Goal: Navigation & Orientation: Understand site structure

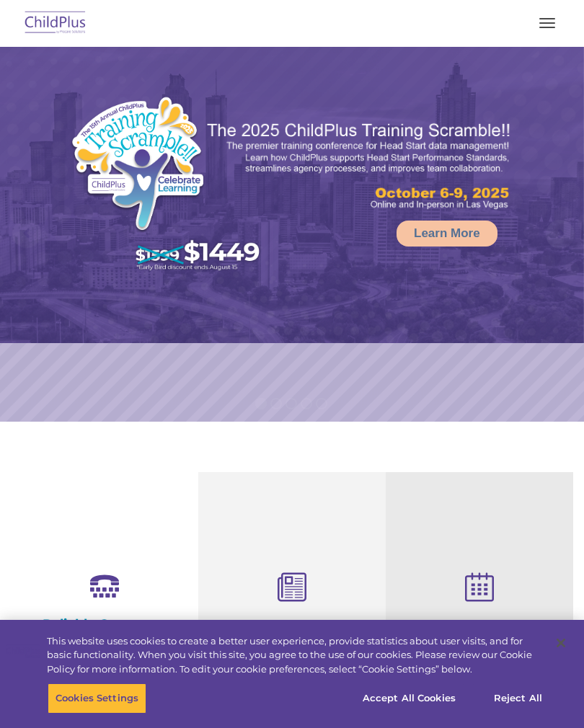
select select "MEDIUM"
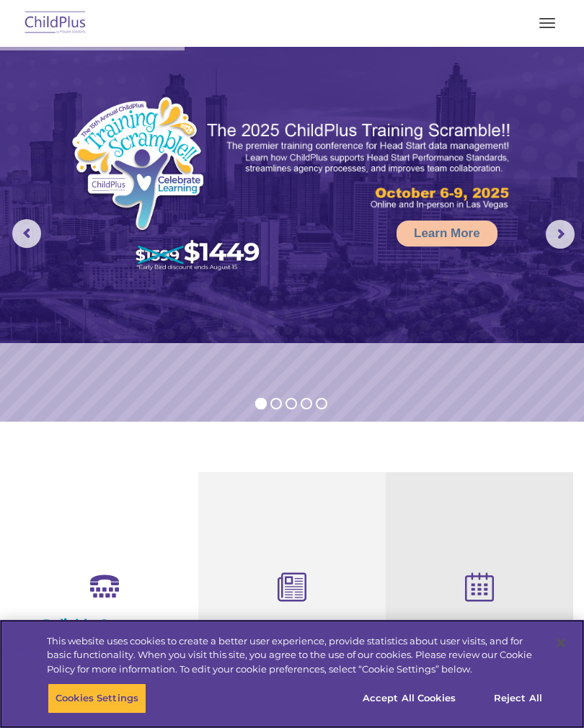
click at [414, 699] on button "Accept All Cookies" at bounding box center [409, 698] width 109 height 30
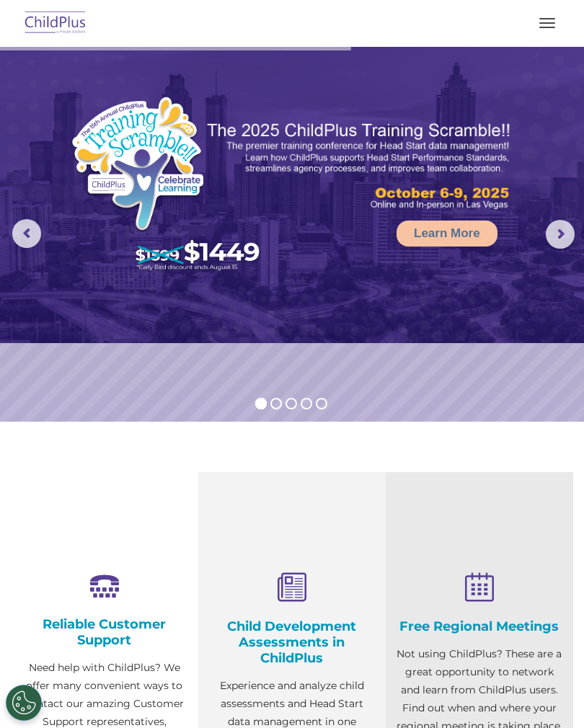
click at [557, 16] on button "button" at bounding box center [547, 23] width 30 height 23
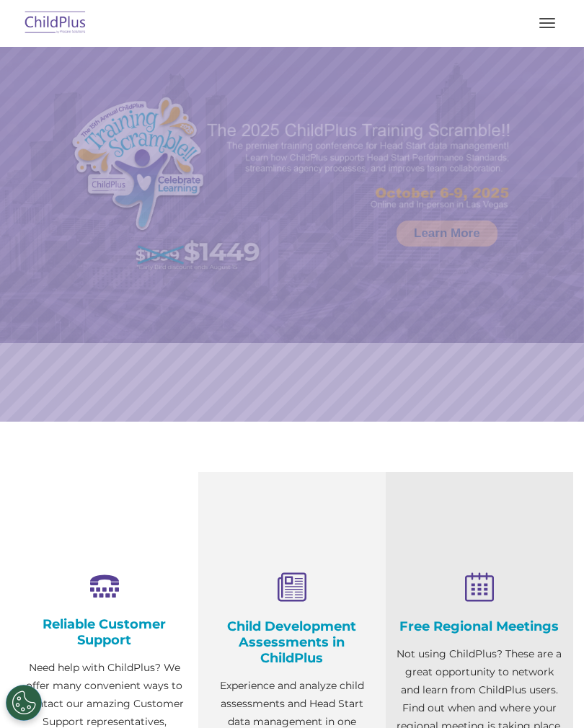
select select "MEDIUM"
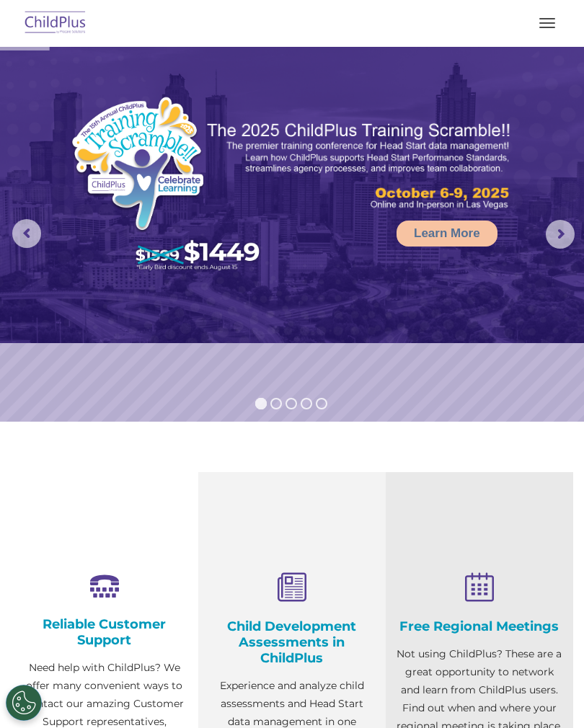
click at [541, 14] on button "button" at bounding box center [547, 23] width 30 height 23
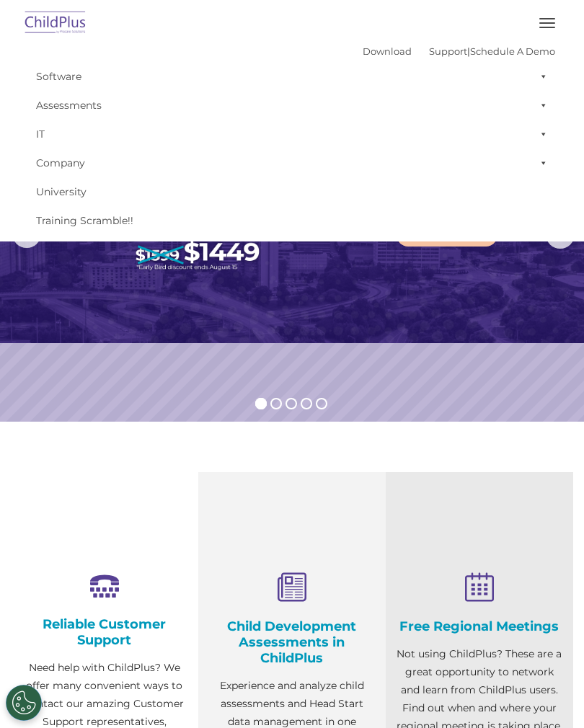
click at [552, 19] on button "button" at bounding box center [547, 23] width 30 height 23
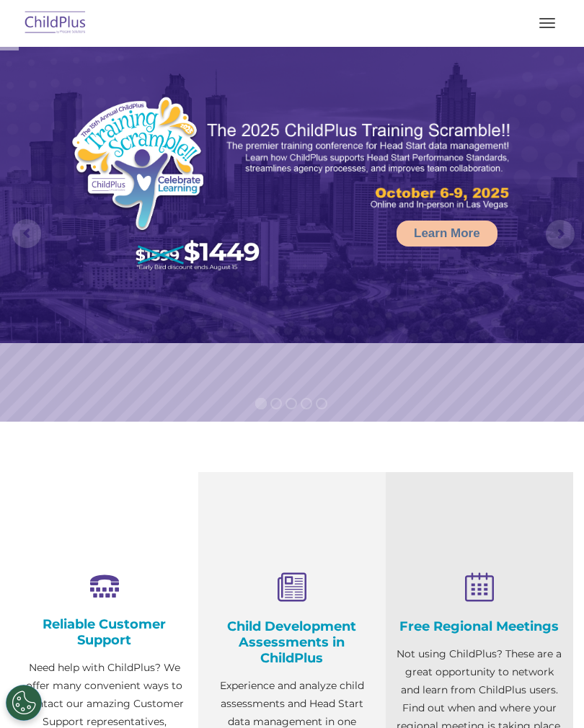
select select "MEDIUM"
